Goal: Task Accomplishment & Management: Manage account settings

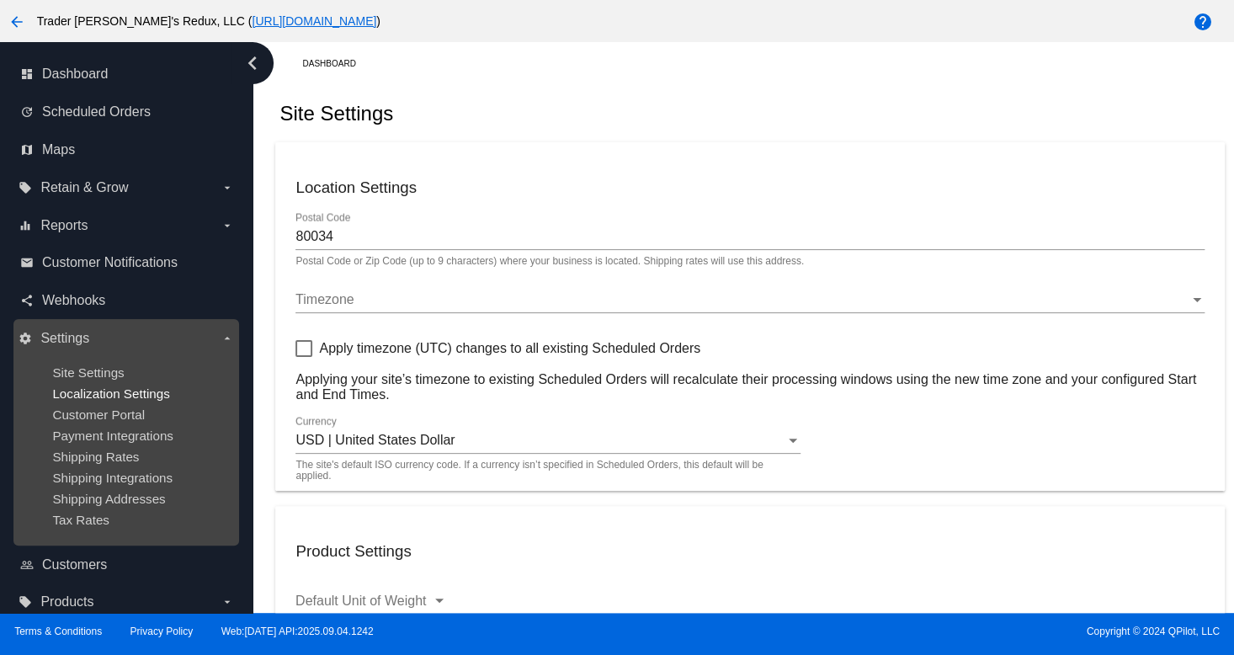
click at [67, 398] on span "Localization Settings" at bounding box center [110, 393] width 117 height 14
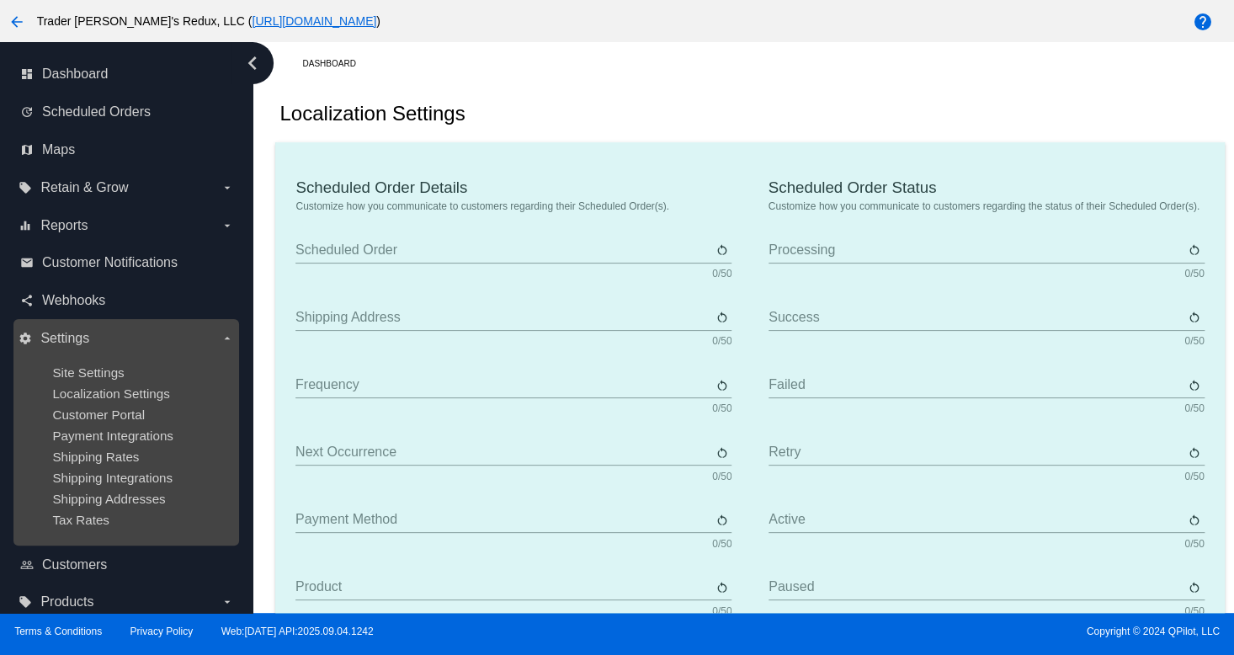
click at [78, 358] on ul "Site Settings Localization Settings Customer Portal Payment Integrations Shippi…" at bounding box center [126, 446] width 215 height 189
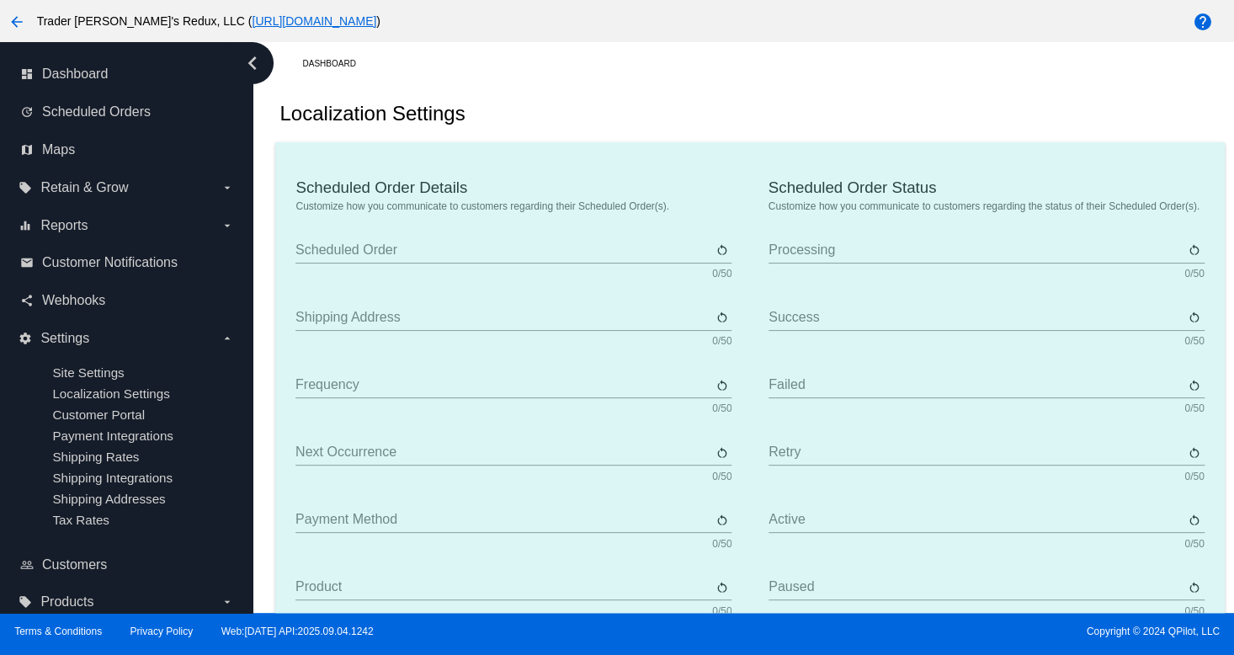
type input "Scheduled Order"
type input "Shipping address"
type input "Frequency"
type input "Next occurrence"
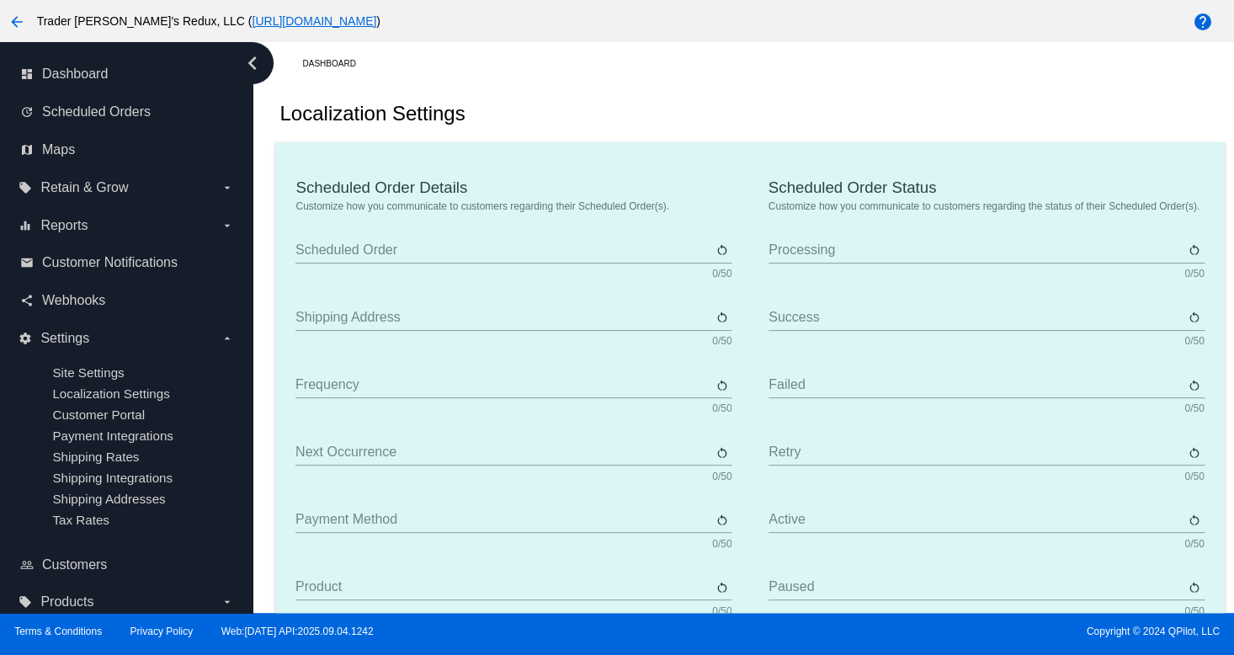
type input "Payment method"
type input "Product"
type input "Quantity"
type input "Price"
type input "Out of stock"
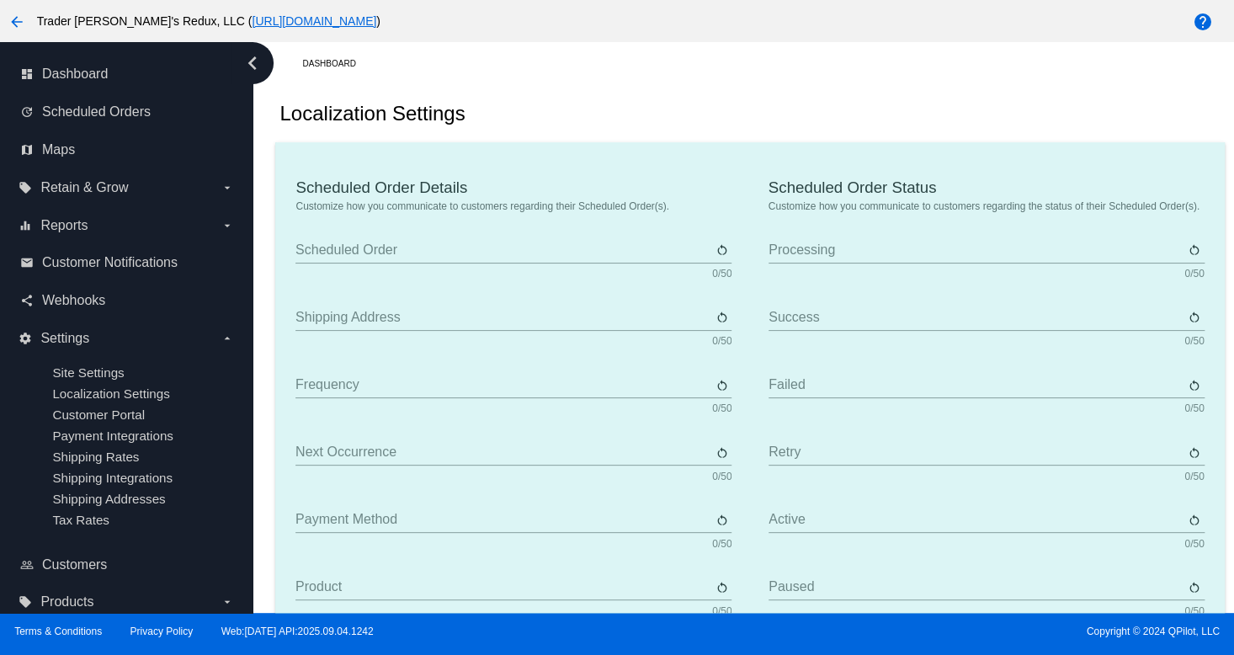
type input "Subtotal"
type input "Shipping"
type input "Tax"
type input "TBD"
type input "Total"
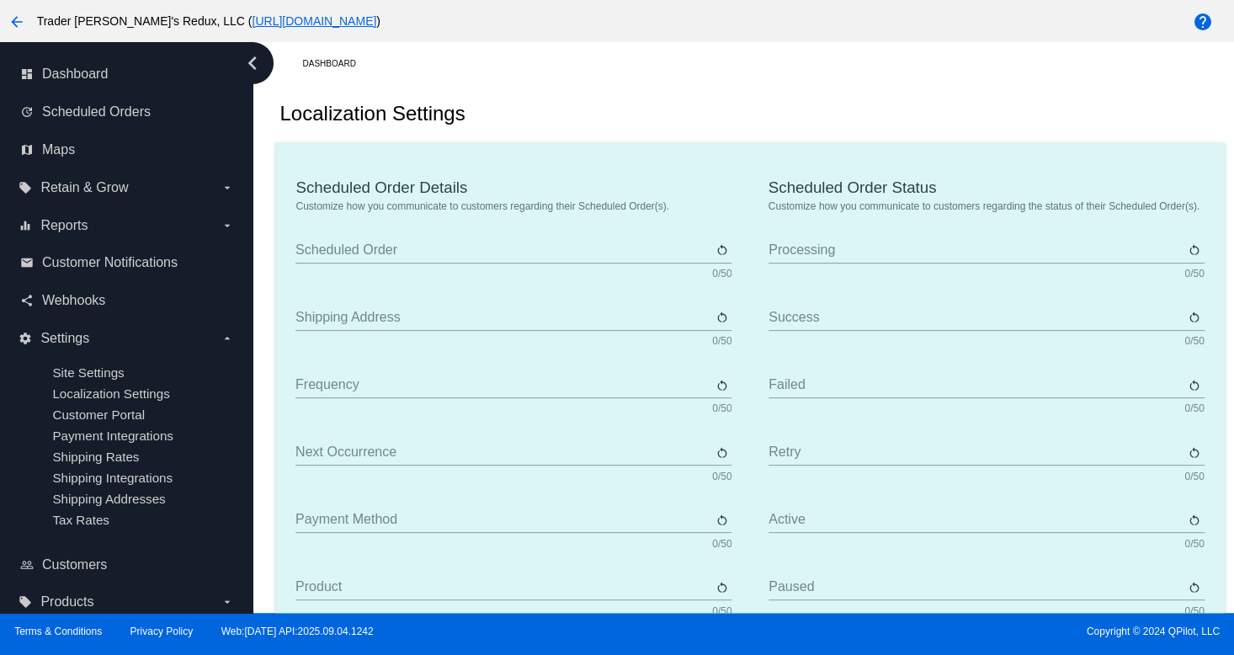
type input "No payment method"
type input "Subscribe"
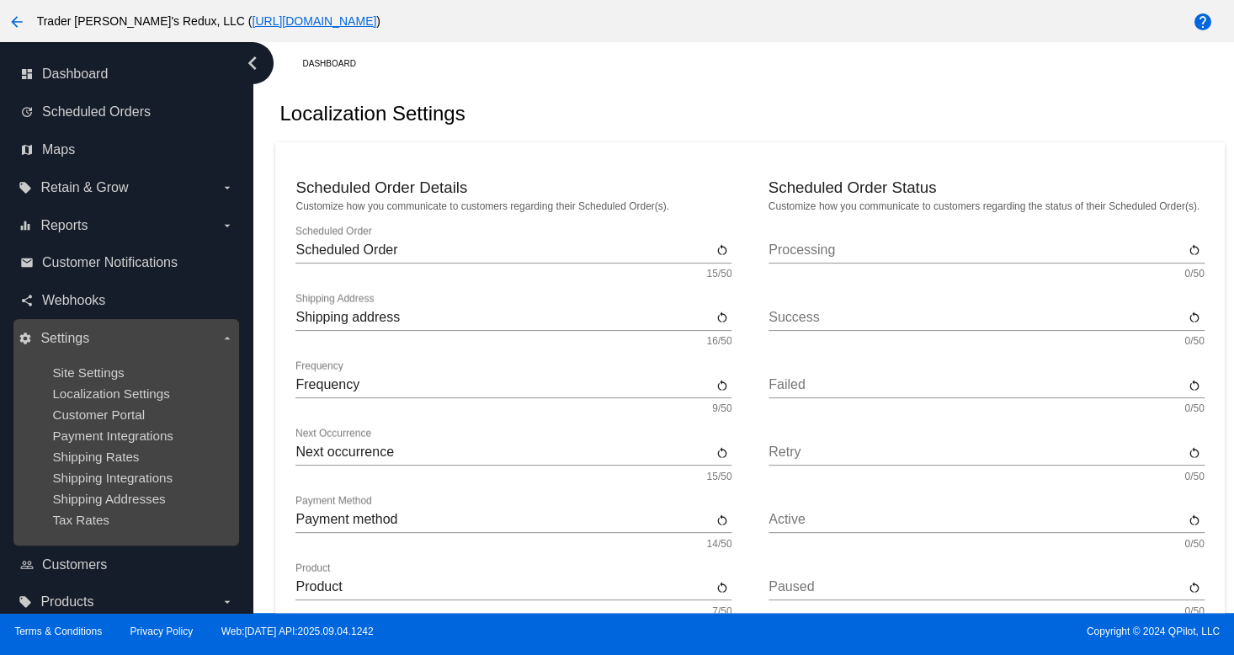
click at [28, 404] on ul "Site Settings Localization Settings Customer Portal Payment Integrations Shippi…" at bounding box center [126, 446] width 215 height 189
click at [103, 413] on span "Customer Portal" at bounding box center [98, 414] width 93 height 14
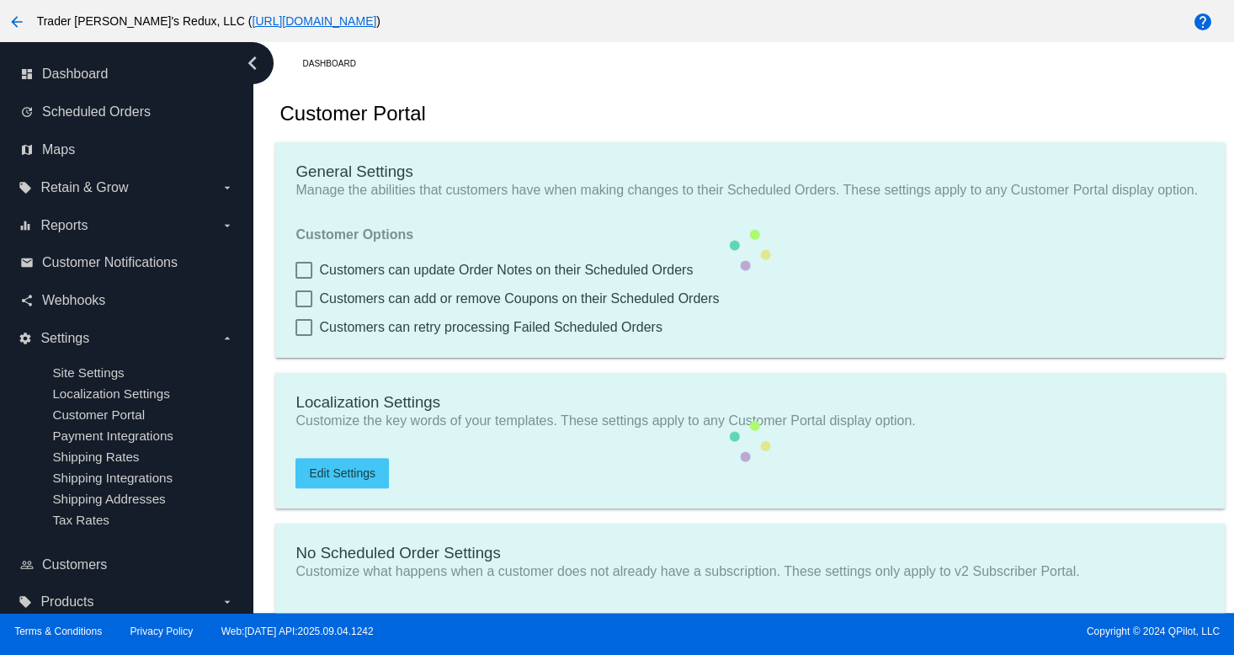
checkbox input "true"
type input "Create a Subscription"
type input "[URL][DOMAIN_NAME]"
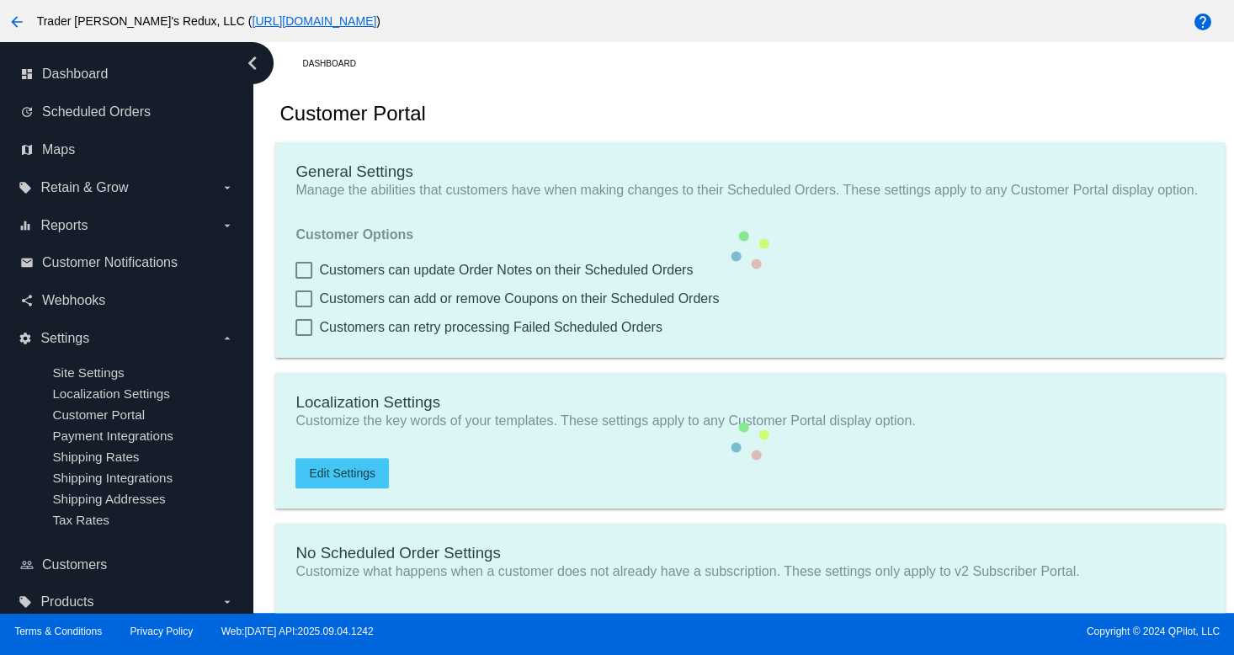
checkbox input "true"
type input "1"
type input "20"
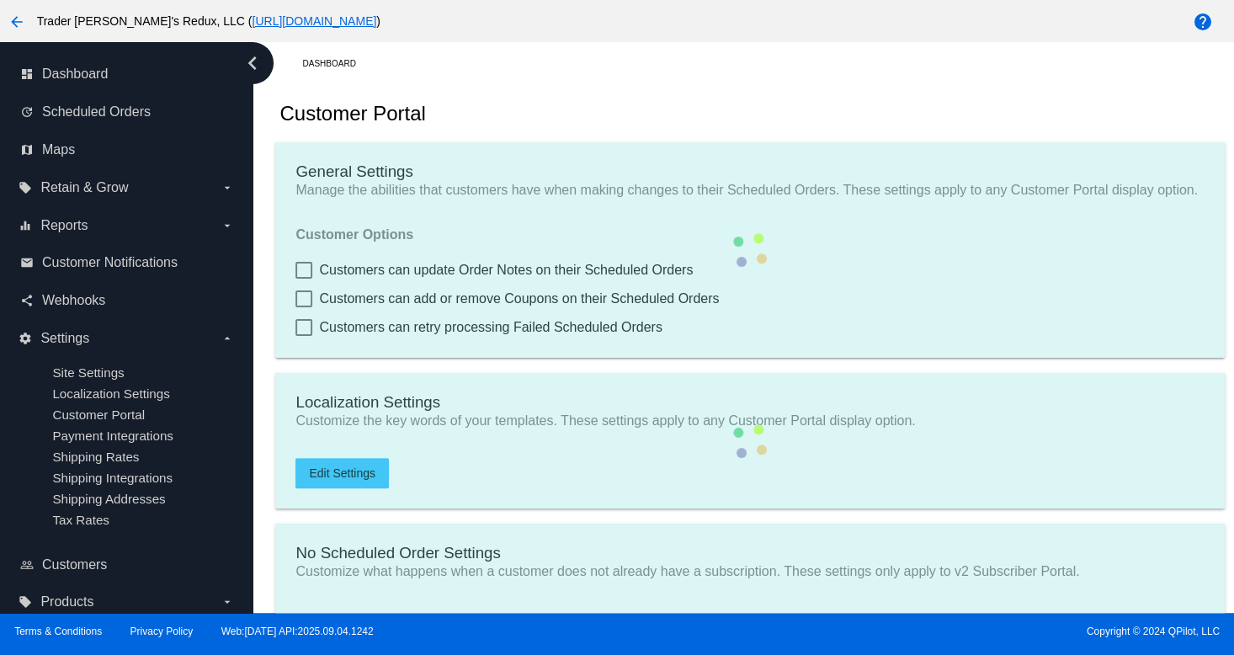
type input "500"
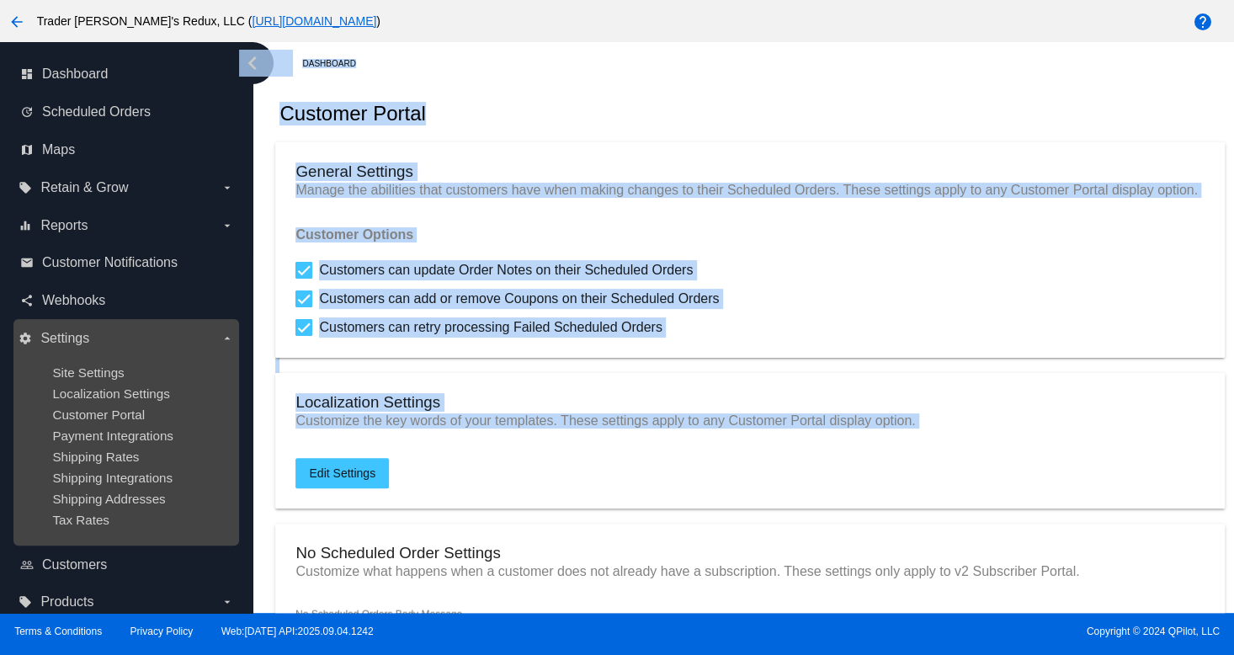
drag, startPoint x: 257, startPoint y: 477, endPoint x: 195, endPoint y: 487, distance: 62.3
click at [222, 487] on div "dashboard Dashboard update Scheduled Orders map Maps local_offer Retain & Grow …" at bounding box center [617, 327] width 1234 height 571
click at [76, 443] on div "Payment Integrations" at bounding box center [139, 436] width 174 height 14
click at [88, 428] on ul "Site Settings Localization Settings Customer Portal Payment Integrations Shippi…" at bounding box center [126, 446] width 215 height 189
click at [91, 405] on ul "Site Settings Localization Settings Customer Portal Payment Integrations Shippi…" at bounding box center [126, 446] width 215 height 189
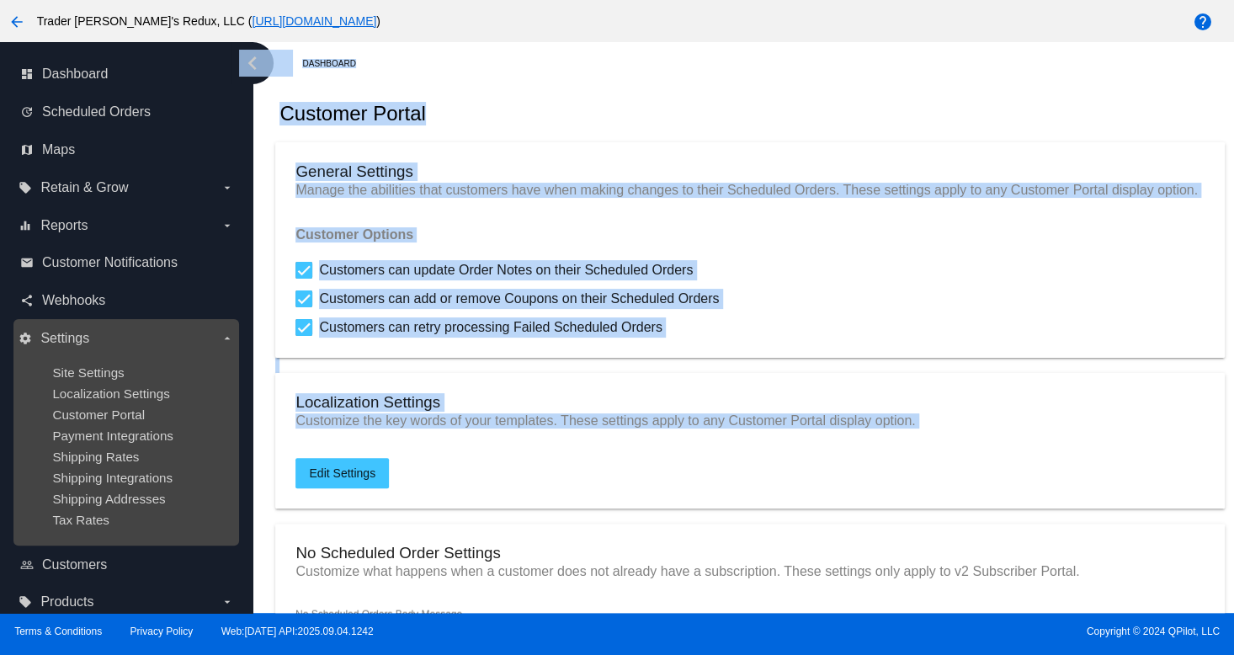
click at [91, 402] on ul "Site Settings Localization Settings Customer Portal Payment Integrations Shippi…" at bounding box center [126, 446] width 215 height 189
click at [91, 392] on span "Localization Settings" at bounding box center [110, 393] width 117 height 14
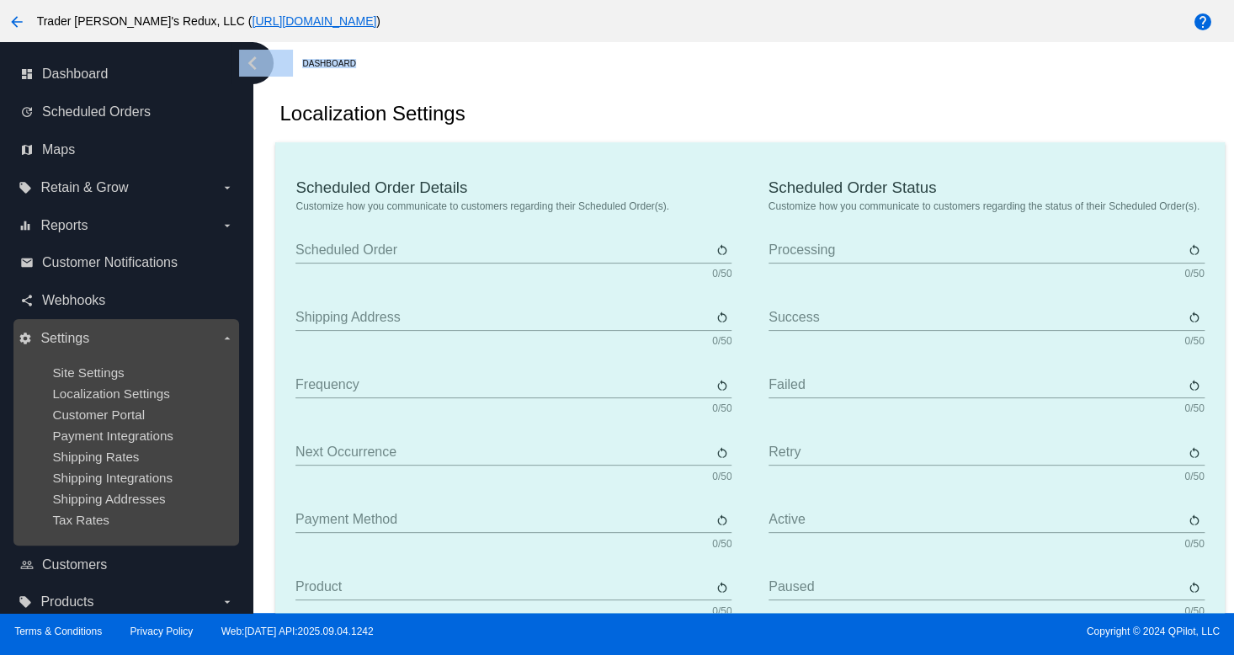
click at [85, 372] on span "Site Settings" at bounding box center [88, 372] width 72 height 14
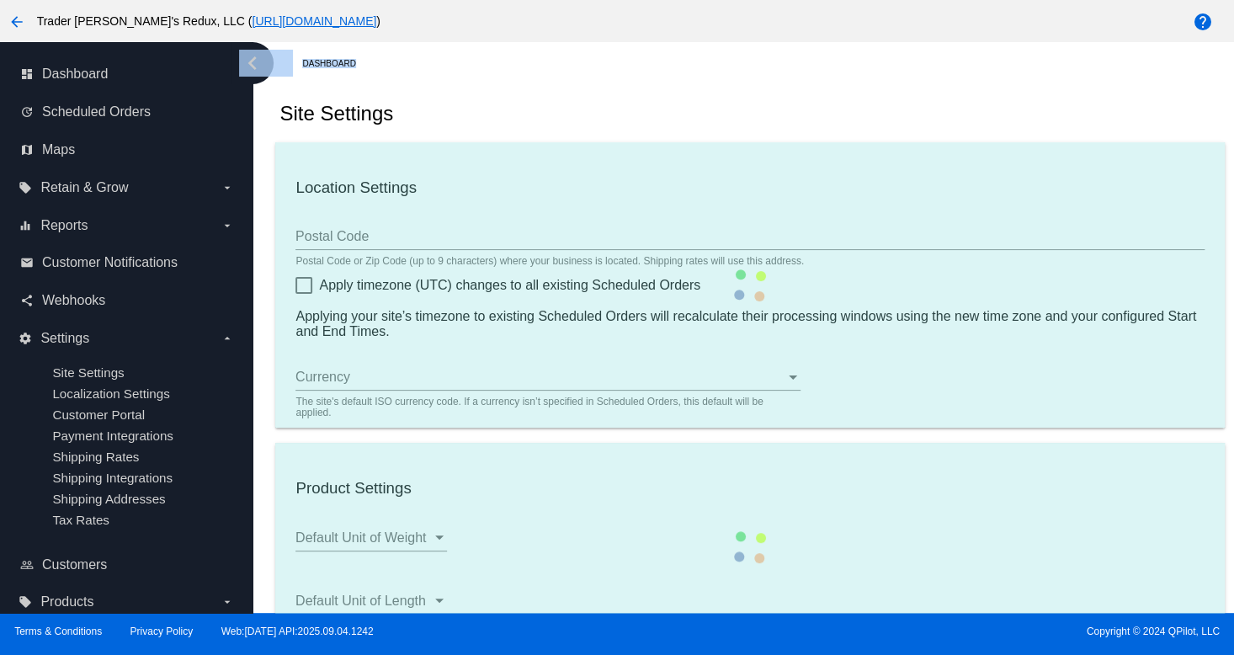
type input "80034"
checkbox input "true"
type input "09:00"
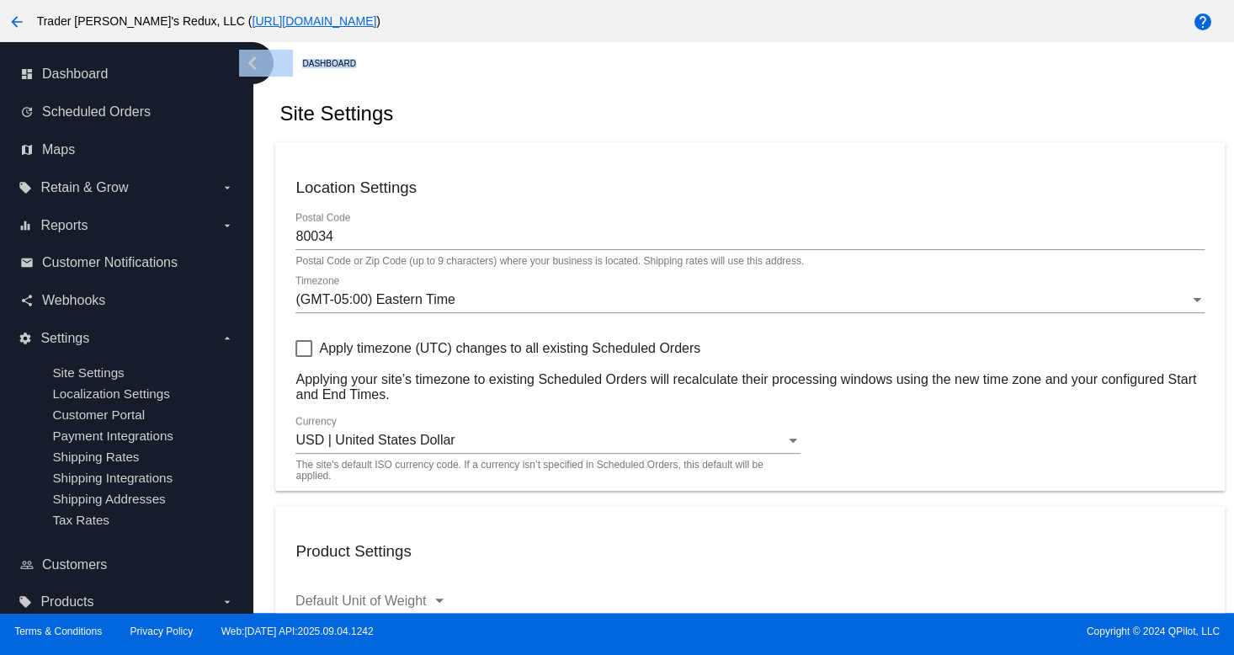
click at [726, 115] on div "Site Settings" at bounding box center [749, 113] width 949 height 57
checkbox input "true"
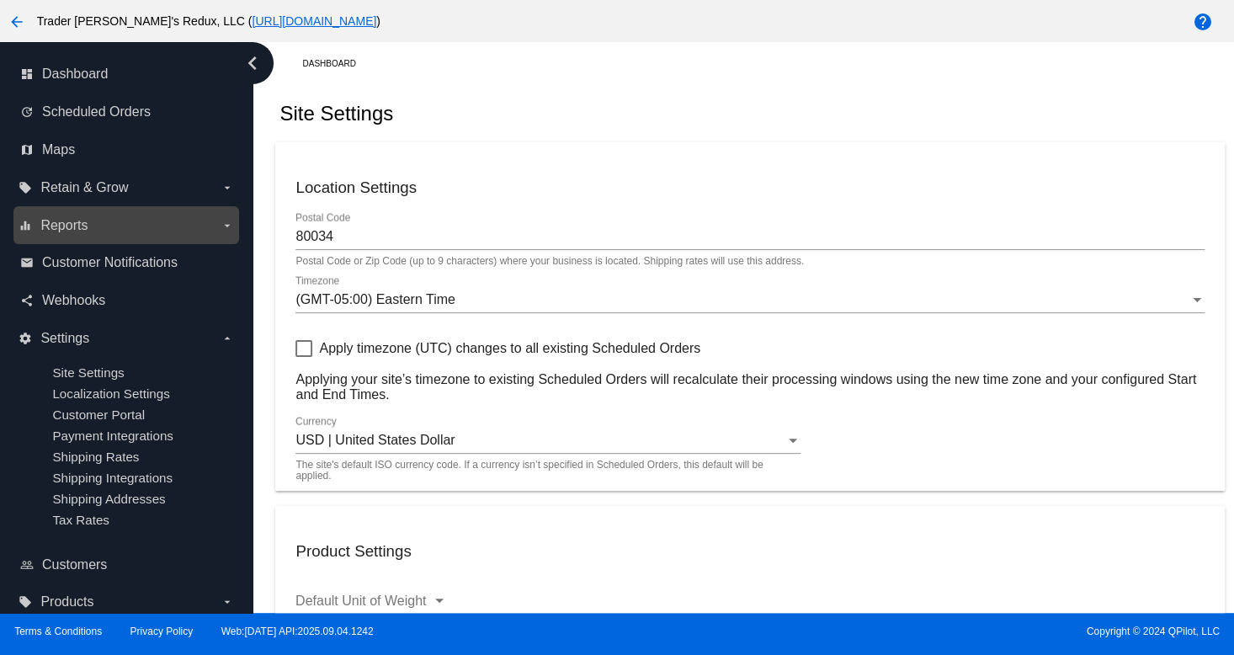
click at [83, 235] on label "equalizer Reports arrow_drop_down" at bounding box center [126, 225] width 215 height 27
click at [0, 0] on input "equalizer Reports arrow_drop_down" at bounding box center [0, 0] width 0 height 0
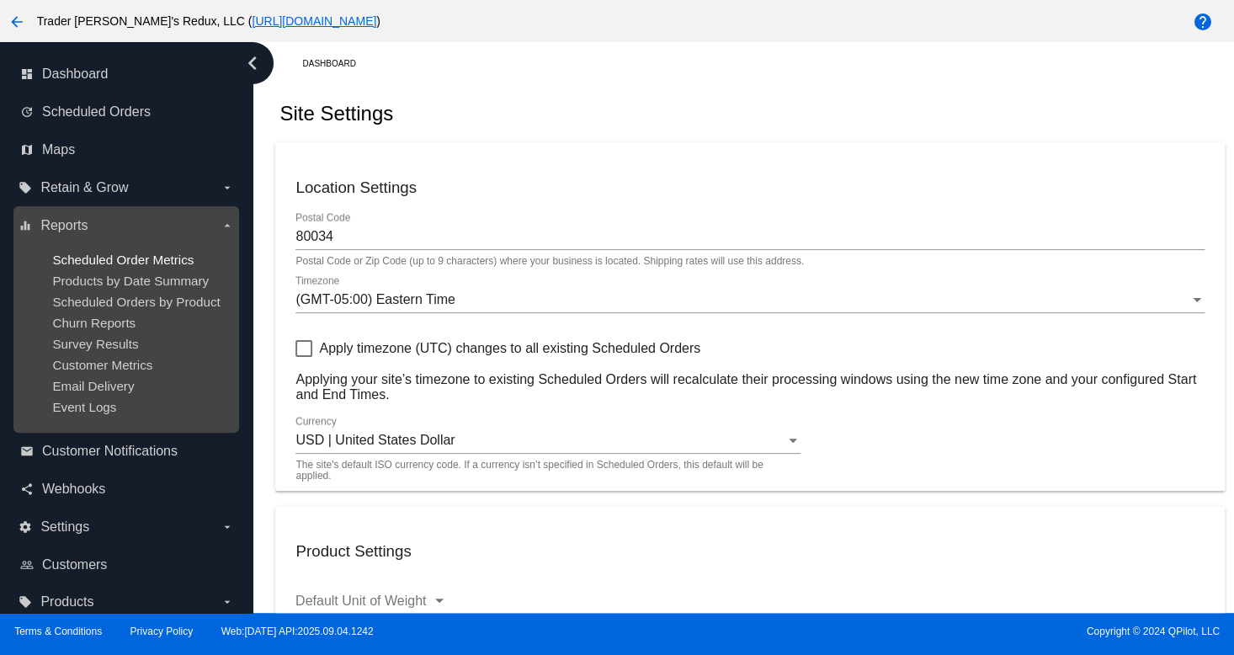
click at [81, 259] on span "Scheduled Order Metrics" at bounding box center [122, 260] width 141 height 14
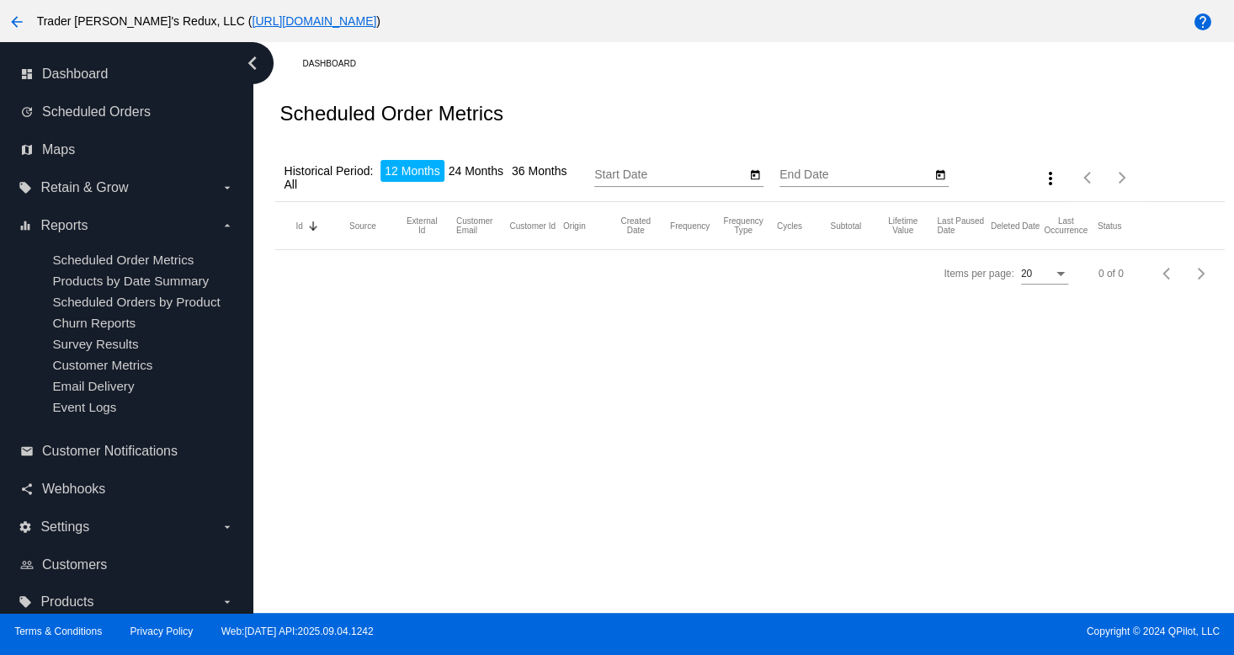
type input "[DATE]"
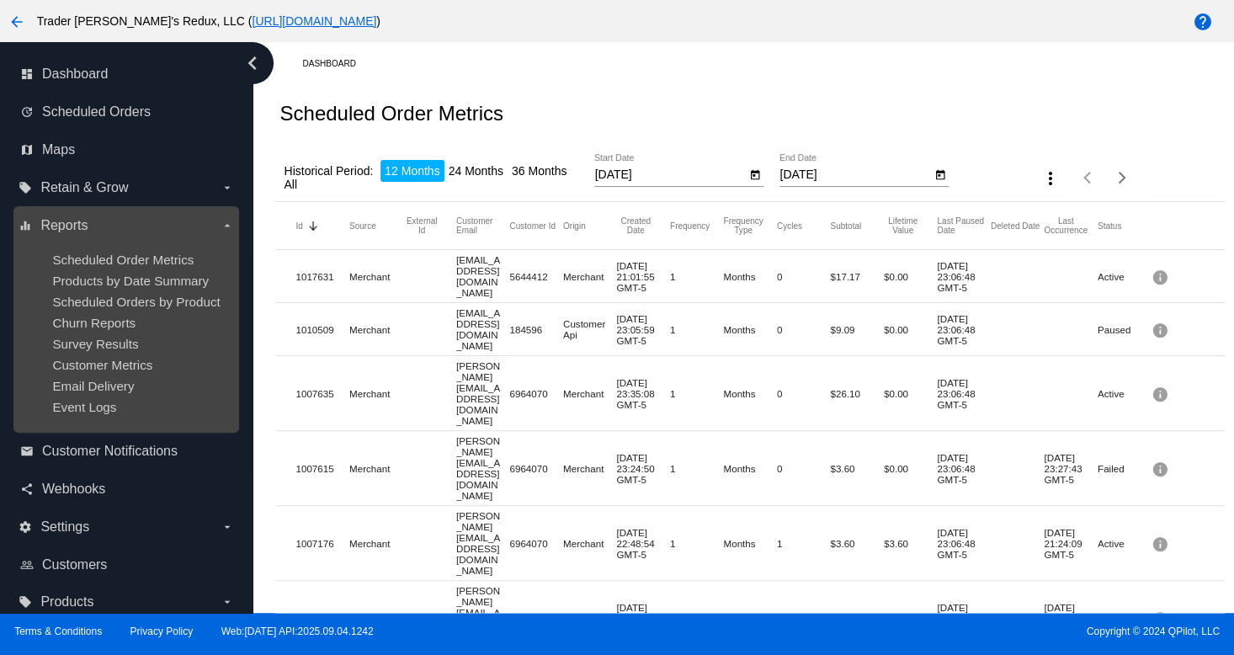
click at [131, 402] on ul "Scheduled Order Metrics Products by Date Summary Scheduled Orders by Product Ch…" at bounding box center [126, 333] width 215 height 189
click at [130, 351] on span "Survey Results" at bounding box center [95, 344] width 86 height 14
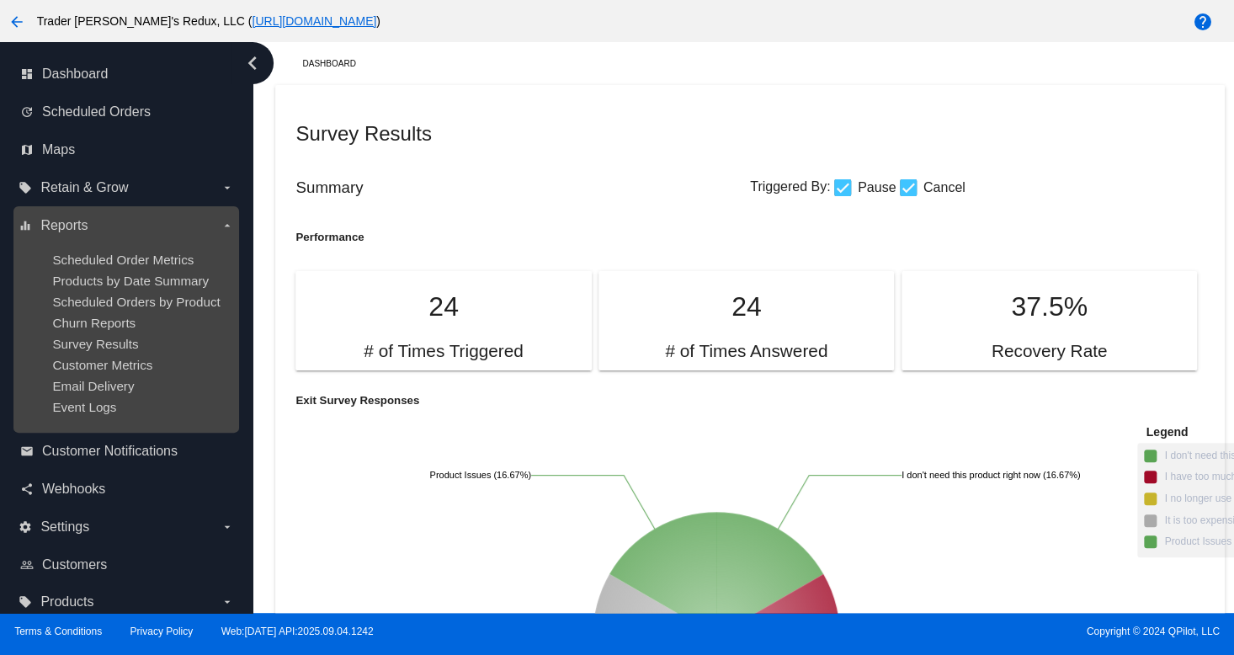
click at [118, 357] on ul "Scheduled Order Metrics Products by Date Summary Scheduled Orders by Product Ch…" at bounding box center [126, 333] width 215 height 189
click at [121, 370] on span "Customer Metrics" at bounding box center [102, 365] width 100 height 14
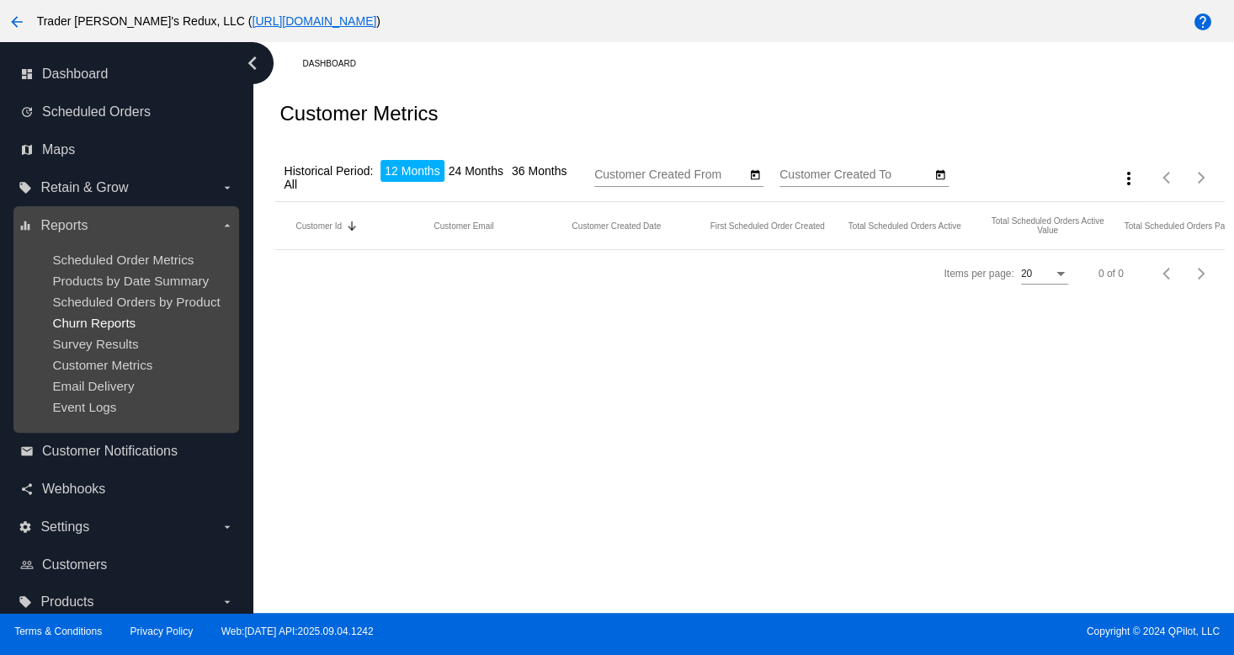
click at [118, 327] on span "Churn Reports" at bounding box center [93, 323] width 83 height 14
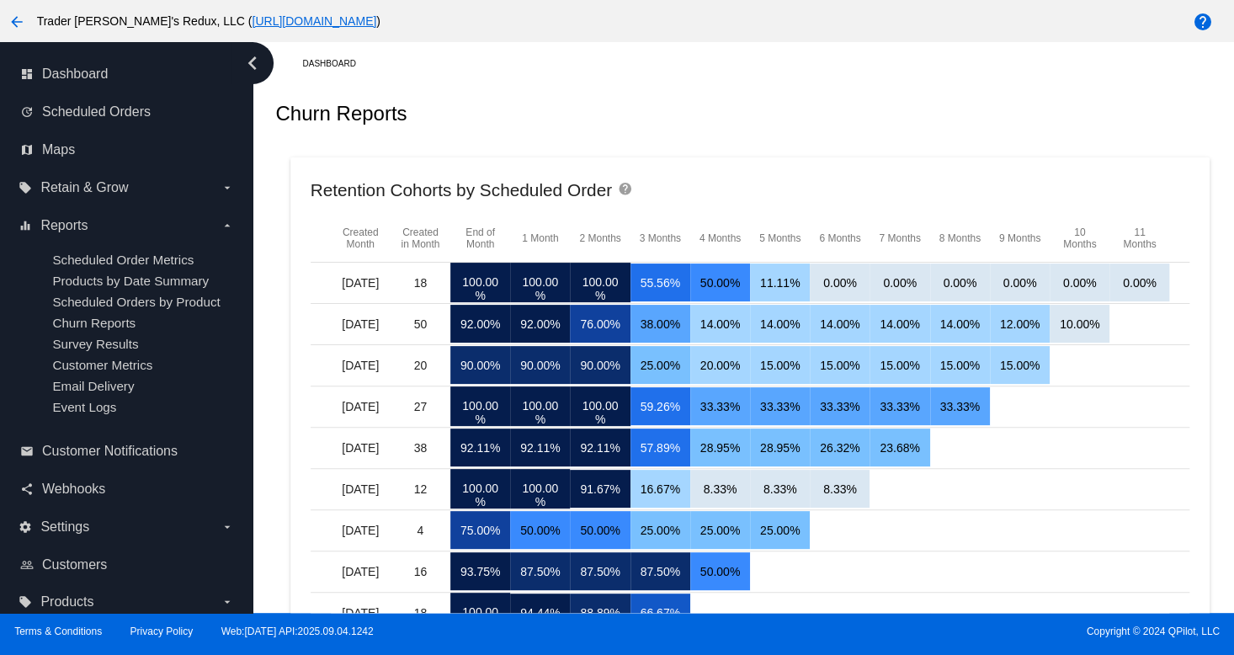
drag, startPoint x: 728, startPoint y: 156, endPoint x: 653, endPoint y: 173, distance: 76.8
click at [63, 160] on link "map Maps" at bounding box center [127, 149] width 214 height 27
